Goal: Find specific page/section: Locate a particular part of the current website

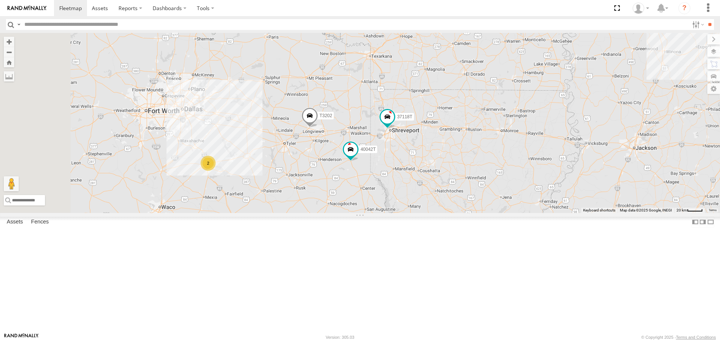
drag, startPoint x: 415, startPoint y: 246, endPoint x: 421, endPoint y: 245, distance: 5.8
click at [421, 213] on div "5216 T3214 5412 40090T 38018T 87121T T1816 37123T T3207 5396 T3205 40037T T3212…" at bounding box center [360, 123] width 720 height 180
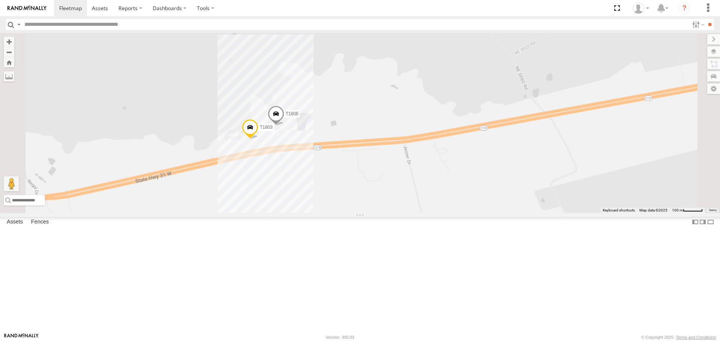
drag, startPoint x: 433, startPoint y: 250, endPoint x: 471, endPoint y: 197, distance: 65.0
click at [470, 199] on div "5216 T3214 5412 40090T 38018T 87121T T1816 37123T T3207 5396 T3205 40037T T3212…" at bounding box center [360, 123] width 720 height 180
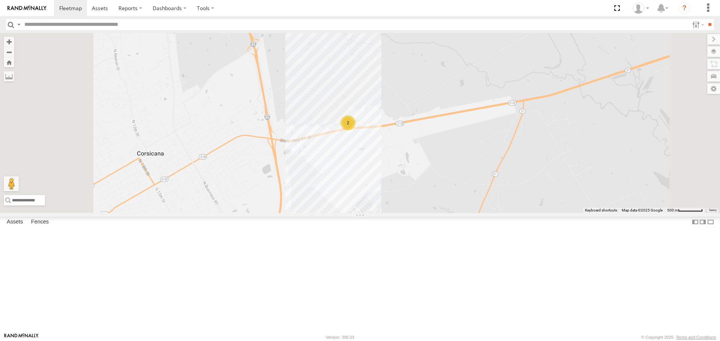
drag, startPoint x: 333, startPoint y: 244, endPoint x: 359, endPoint y: 199, distance: 51.4
click at [356, 207] on div "5216 T3214 5412 40090T 38018T 87121T T1816 37123T T3207 5396 T3205 40037T T3212…" at bounding box center [360, 123] width 720 height 180
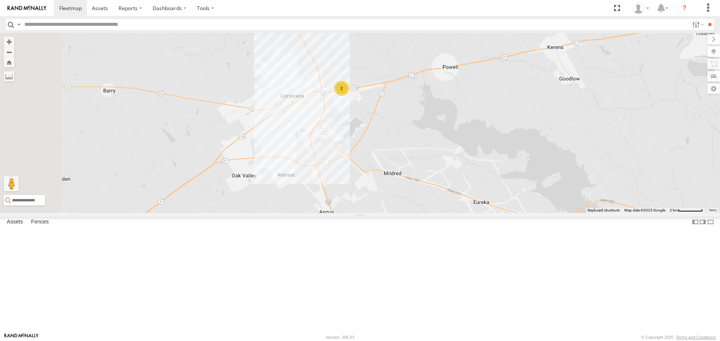
drag, startPoint x: 336, startPoint y: 237, endPoint x: 381, endPoint y: 205, distance: 54.9
click at [380, 207] on div "5216 T3214 5412 40090T 38018T 87121T T1816 37123T T3207 5396 T3205 40037T T3212…" at bounding box center [360, 123] width 720 height 180
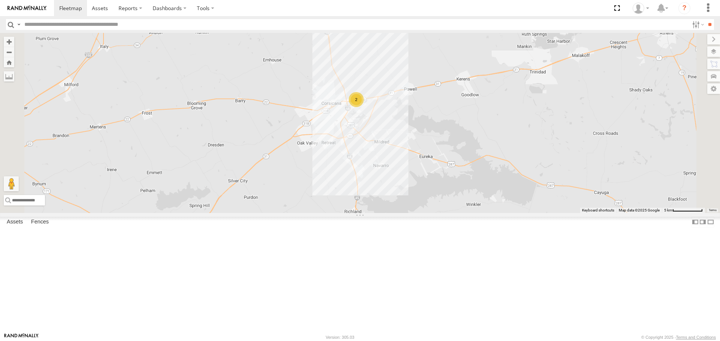
drag, startPoint x: 404, startPoint y: 239, endPoint x: 430, endPoint y: 187, distance: 57.8
click at [430, 190] on div "5216 T3214 5412 40090T 38018T 87121T T1816 37123T T3207 5396 T3205 40037T T3212…" at bounding box center [360, 123] width 720 height 180
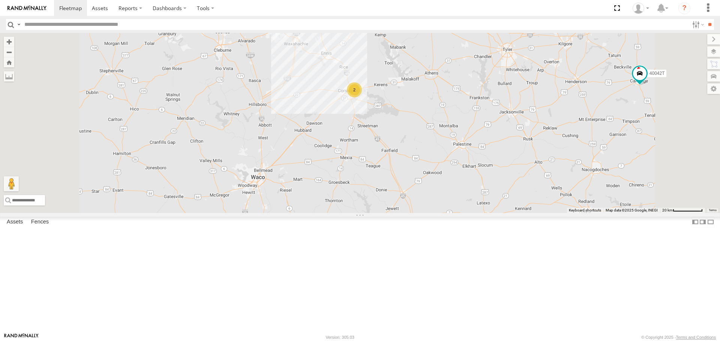
drag, startPoint x: 403, startPoint y: 218, endPoint x: 399, endPoint y: 199, distance: 19.5
click at [399, 199] on div "5216 T3214 5412 40090T 38018T 87121T T1816 37123T T3207 5396 T3205 40037T T3212…" at bounding box center [360, 123] width 720 height 180
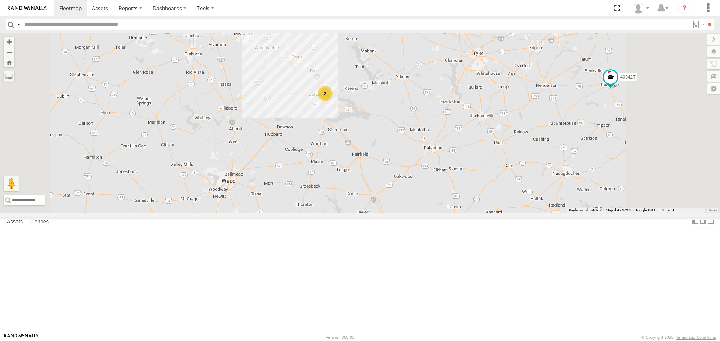
drag, startPoint x: 505, startPoint y: 136, endPoint x: 479, endPoint y: 197, distance: 65.9
click at [485, 190] on div "5216 T3214 5412 40090T 38018T 87121T T1816 37123T T3207 5396 T3205 40037T T3212…" at bounding box center [360, 123] width 720 height 180
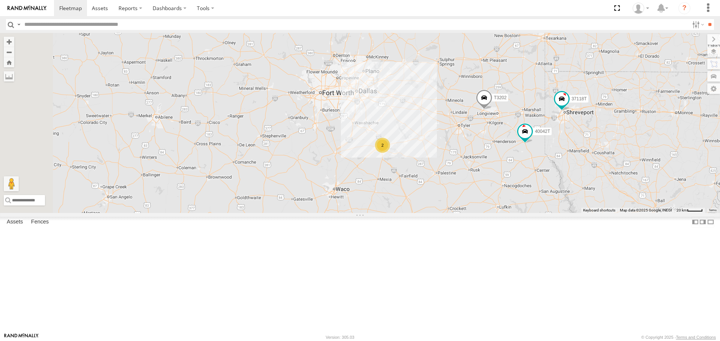
drag, startPoint x: 326, startPoint y: 204, endPoint x: 364, endPoint y: 219, distance: 41.6
click at [364, 213] on div "5216 T3214 5412 40090T 38018T 87121T T1816 37123T T3207 5396 T3205 40037T T3212…" at bounding box center [360, 123] width 720 height 180
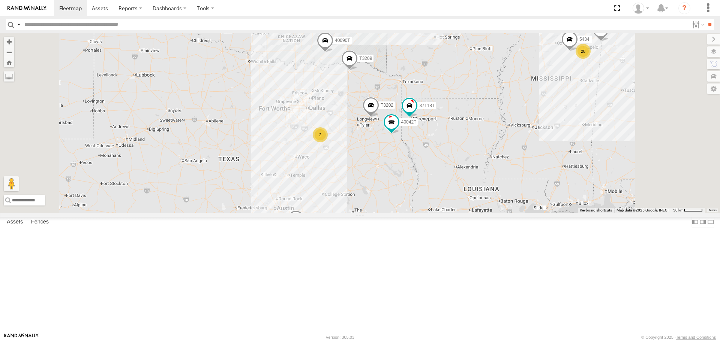
drag, startPoint x: 380, startPoint y: 222, endPoint x: 361, endPoint y: 193, distance: 33.8
click at [362, 194] on div "5216 T3214 5412 40090T 38018T 87121T T1816 37123T T3207 5396 T3205 40037T T3212…" at bounding box center [360, 123] width 720 height 180
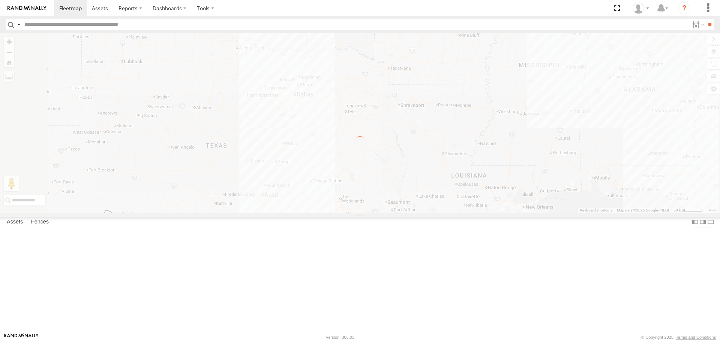
drag, startPoint x: 319, startPoint y: 152, endPoint x: 323, endPoint y: 157, distance: 6.9
click at [323, 157] on div "To navigate the map with touch gestures double-tap and hold your finger on the …" at bounding box center [360, 123] width 720 height 180
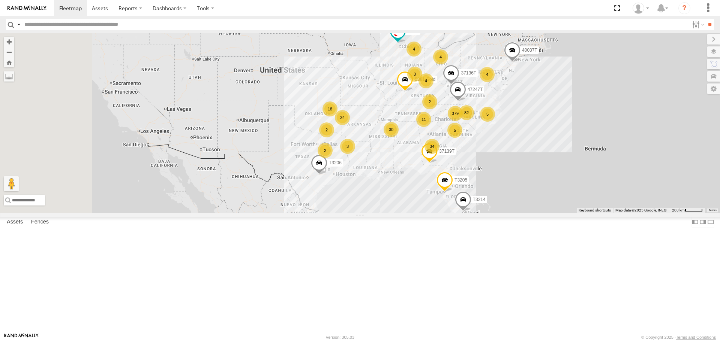
drag, startPoint x: 418, startPoint y: 222, endPoint x: 481, endPoint y: 205, distance: 65.6
click at [481, 205] on div "T3206 379 34 34 9 30 18 5 82 5 T3214 3 11 4 4 2 2 4 87121T 3 5396 2 T3205 40037…" at bounding box center [360, 123] width 720 height 180
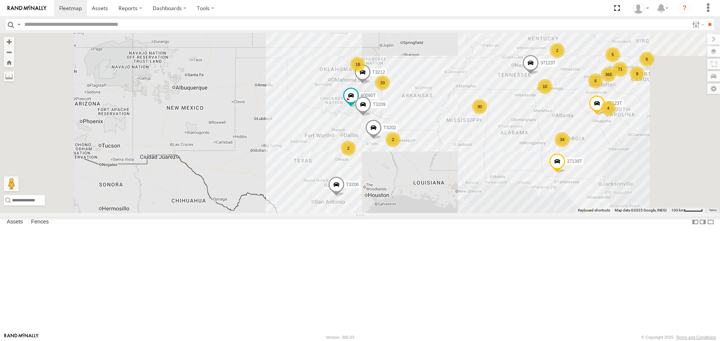
drag, startPoint x: 365, startPoint y: 197, endPoint x: 388, endPoint y: 179, distance: 29.1
click at [388, 179] on div "T3206 T3214 87121T 5396 T3205 40037T 5381-Sold 7774T 37139T 37136T 365 34 71 33…" at bounding box center [360, 123] width 720 height 180
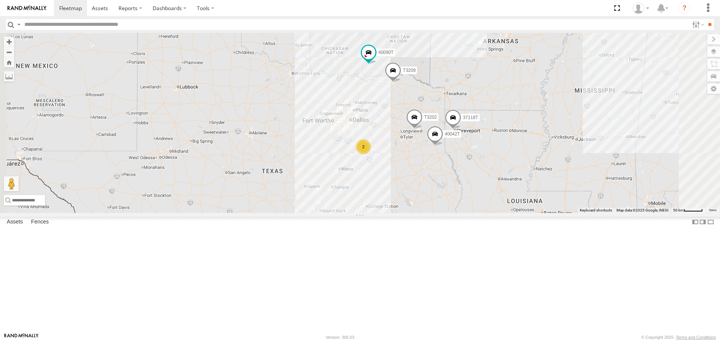
drag, startPoint x: 430, startPoint y: 201, endPoint x: 390, endPoint y: 163, distance: 55.1
click at [391, 165] on div "T3206 T3214 87121T 5396 T3205 40037T 5381-Sold 7774T 37139T 37136T 40090T 38018…" at bounding box center [360, 123] width 720 height 180
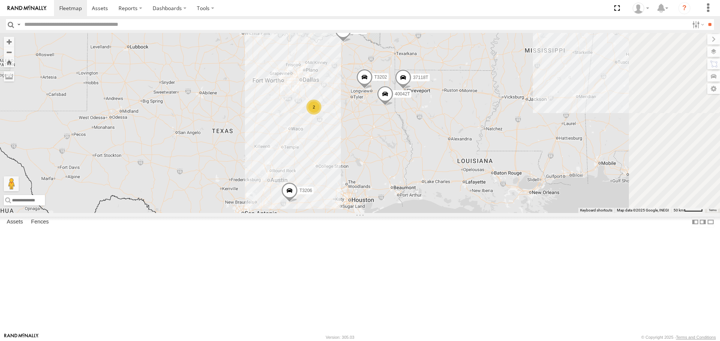
drag, startPoint x: 484, startPoint y: 198, endPoint x: 466, endPoint y: 227, distance: 33.9
click at [466, 213] on div "T3206 T3214 87121T 5396 T3205 40037T 5381-Sold 7774T 37139T 37136T 40090T 38018…" at bounding box center [360, 123] width 720 height 180
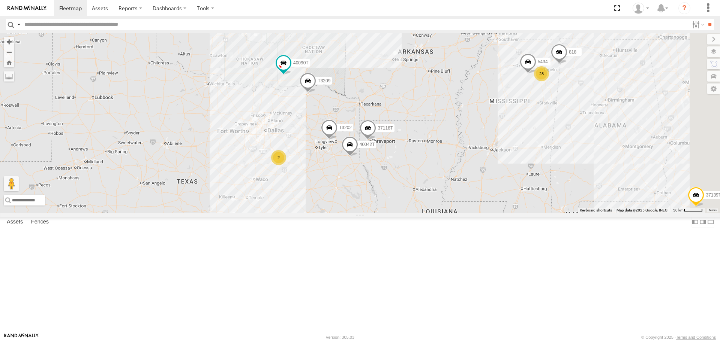
drag, startPoint x: 540, startPoint y: 144, endPoint x: 514, endPoint y: 184, distance: 47.7
click at [514, 184] on div "T3206 T3214 87121T 5396 T3205 40037T 5381-Sold 7774T 37139T 37136T 40090T 38018…" at bounding box center [360, 123] width 720 height 180
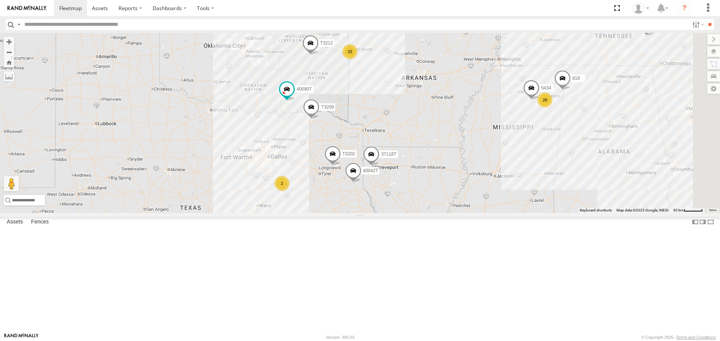
drag, startPoint x: 488, startPoint y: 147, endPoint x: 498, endPoint y: 166, distance: 21.8
click at [498, 166] on div "T3206 T3214 87121T 5396 T3205 40037T 5381-Sold 7774T 37139T 37136T 40090T 38018…" at bounding box center [360, 123] width 720 height 180
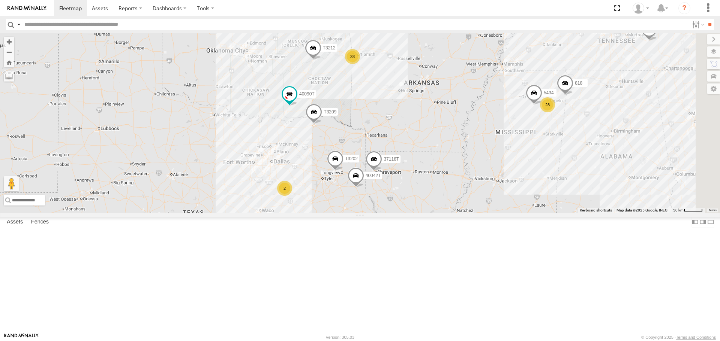
drag, startPoint x: 458, startPoint y: 149, endPoint x: 477, endPoint y: 166, distance: 25.7
click at [477, 166] on div "T3206 T3214 87121T 5396 T3205 40037T 5381-Sold 7774T 37139T 37136T 40090T 38018…" at bounding box center [360, 123] width 720 height 180
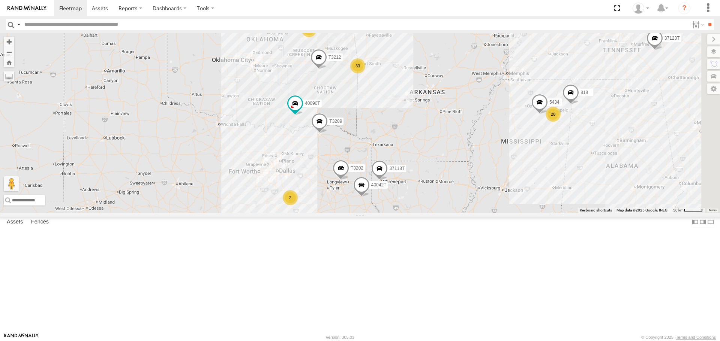
drag, startPoint x: 505, startPoint y: 143, endPoint x: 488, endPoint y: 129, distance: 22.6
click at [488, 132] on div "T3206 T3214 87121T 5396 T3205 40037T 5381-Sold 7774T 37139T 37136T 40090T 38018…" at bounding box center [360, 123] width 720 height 180
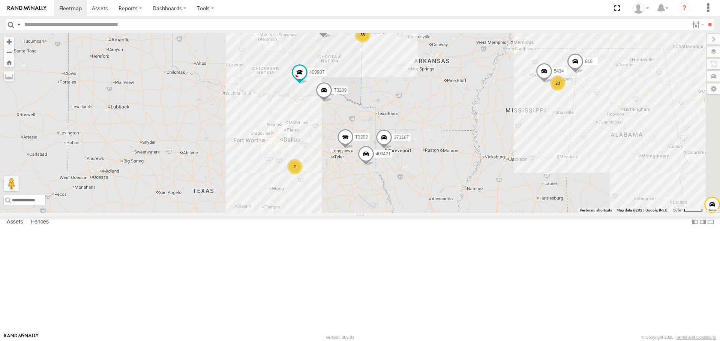
drag, startPoint x: 514, startPoint y: 189, endPoint x: 515, endPoint y: 174, distance: 15.4
click at [517, 174] on div "T3206 T3214 87121T 5396 T3205 40037T 5381-Sold 7774T 37139T 37136T 40090T 38018…" at bounding box center [360, 123] width 720 height 180
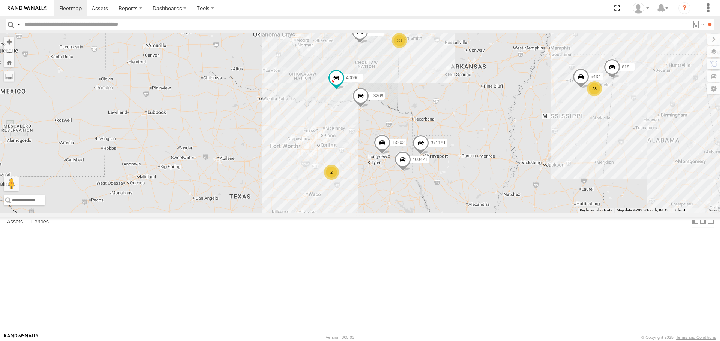
drag, startPoint x: 317, startPoint y: 181, endPoint x: 354, endPoint y: 186, distance: 37.8
click at [354, 186] on div "T3206 T3214 87121T 5396 T3205 40037T 5381-Sold 7774T 37139T 37136T 40090T 38018…" at bounding box center [360, 123] width 720 height 180
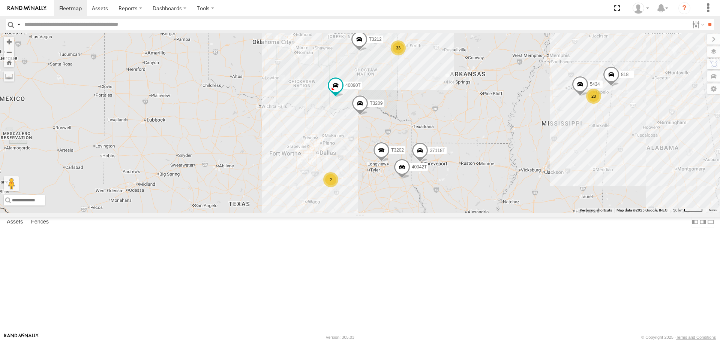
drag, startPoint x: 377, startPoint y: 186, endPoint x: 376, endPoint y: 201, distance: 14.7
click at [376, 201] on div "T3206 T3214 87121T 5396 T3205 40037T 5381-Sold 7774T 37139T 37136T 40090T 38018…" at bounding box center [360, 123] width 720 height 180
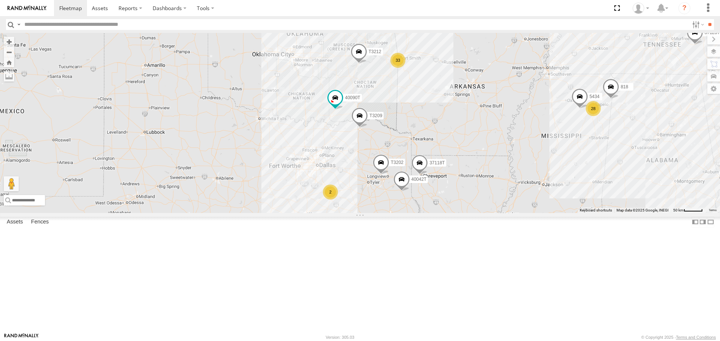
drag, startPoint x: 341, startPoint y: 189, endPoint x: 342, endPoint y: 197, distance: 8.0
click at [342, 197] on div "T3206 T3214 87121T 5396 T3205 40037T 5381-Sold 7774T 37139T 37136T 40090T 38018…" at bounding box center [360, 123] width 720 height 180
